Goal: Task Accomplishment & Management: Use online tool/utility

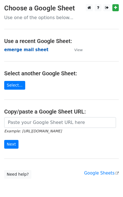
click at [33, 50] on strong "emerge mail sheet" at bounding box center [26, 49] width 44 height 5
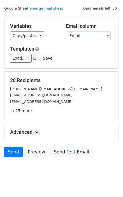
scroll to position [20, 0]
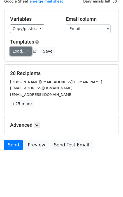
click at [23, 48] on link "Load..." at bounding box center [21, 51] width 22 height 9
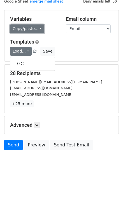
click at [30, 29] on link "Copy/paste..." at bounding box center [27, 28] width 34 height 9
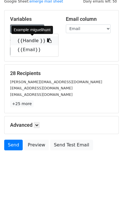
click at [47, 41] on link "{{Handle }}" at bounding box center [34, 40] width 48 height 9
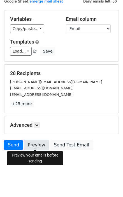
click at [32, 142] on link "Preview" at bounding box center [36, 145] width 25 height 11
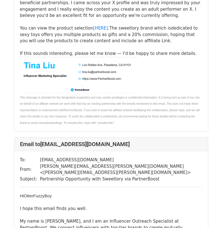
scroll to position [365, 0]
